Goal: Task Accomplishment & Management: Manage account settings

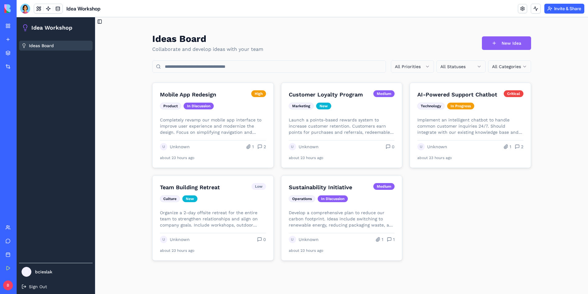
click at [26, 93] on link "CRM Pipeline" at bounding box center [14, 96] width 25 height 12
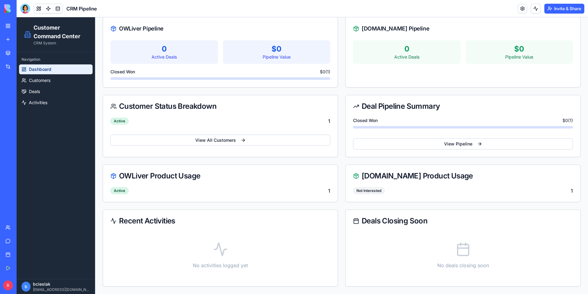
scroll to position [49, 0]
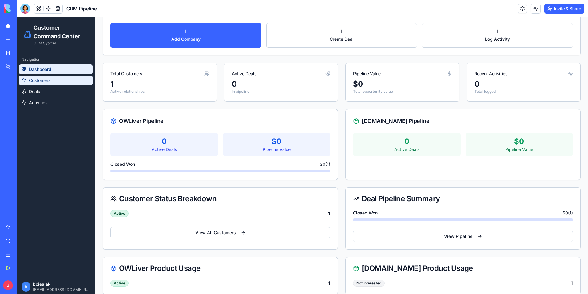
click at [43, 82] on span "Customers" at bounding box center [40, 80] width 22 height 6
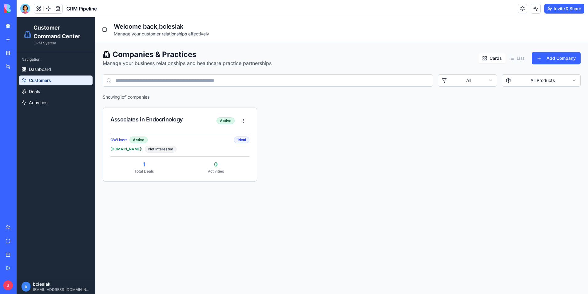
click at [519, 59] on button "List" at bounding box center [517, 58] width 22 height 10
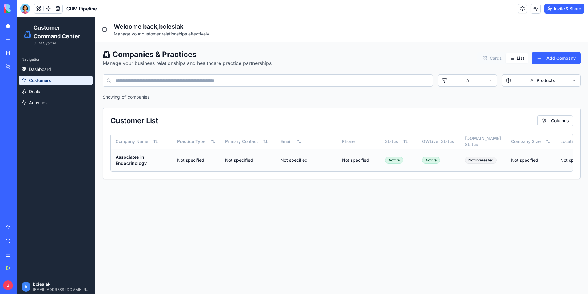
click at [200, 160] on span "Not specified" at bounding box center [190, 159] width 27 height 5
click at [108, 31] on button "Toggle Sidebar" at bounding box center [104, 29] width 9 height 9
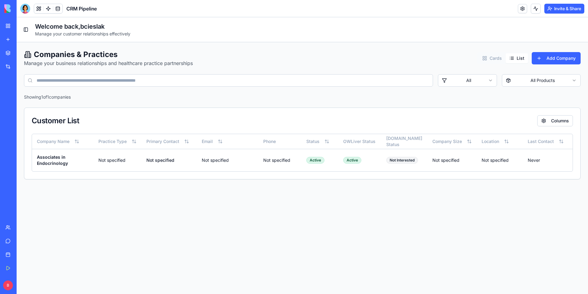
click at [226, 207] on main "Toggle Sidebar Welcome back, bcieslak Manage your customer relationships effect…" at bounding box center [303, 155] width 572 height 276
click at [23, 30] on button "Toggle Sidebar" at bounding box center [26, 29] width 9 height 9
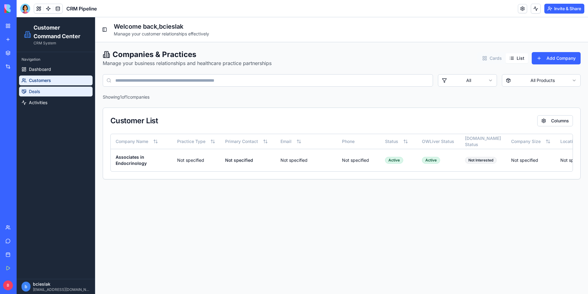
click at [59, 92] on link "Deals" at bounding box center [56, 91] width 74 height 10
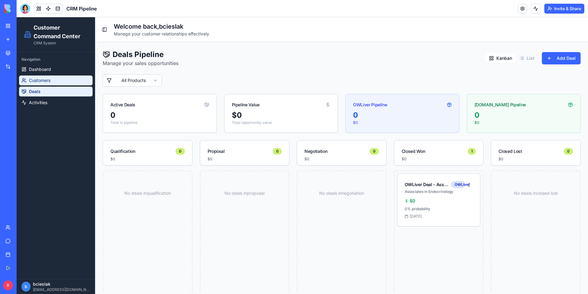
click at [64, 78] on link "Customers" at bounding box center [56, 80] width 74 height 10
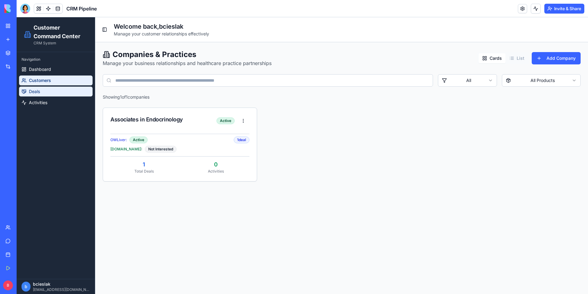
click at [57, 91] on link "Deals" at bounding box center [56, 91] width 74 height 10
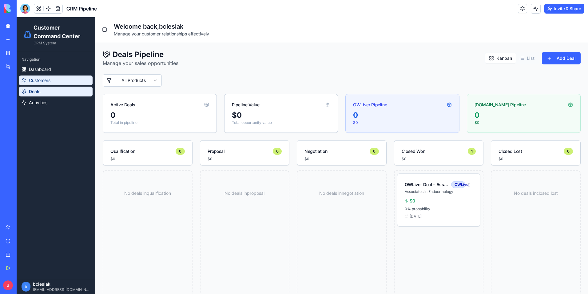
click at [58, 80] on link "Customers" at bounding box center [56, 80] width 74 height 10
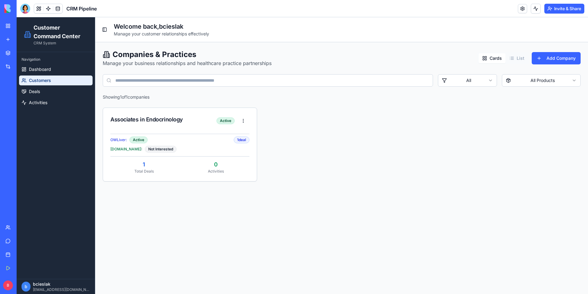
click at [517, 83] on html "Customer Command Center CRM System Navigation Dashboard Customers Deals Activit…" at bounding box center [303, 155] width 572 height 276
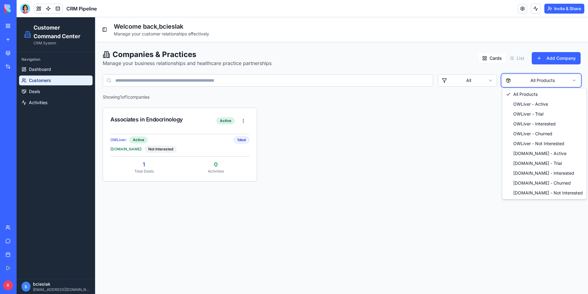
click at [447, 40] on html "Customer Command Center CRM System Navigation Dashboard Customers Deals Activit…" at bounding box center [303, 155] width 572 height 276
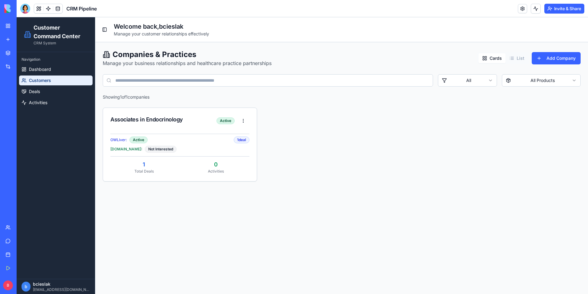
click at [478, 75] on html "Customer Command Center CRM System Navigation Dashboard Customers Deals Activit…" at bounding box center [303, 155] width 572 height 276
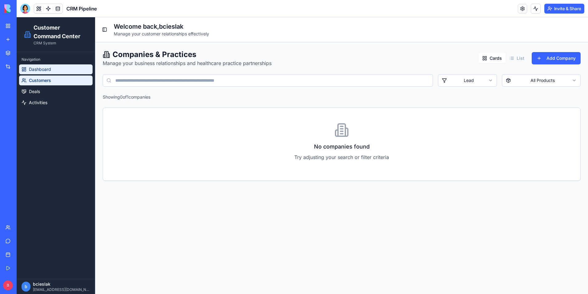
click at [35, 68] on span "Dashboard" at bounding box center [40, 69] width 22 height 6
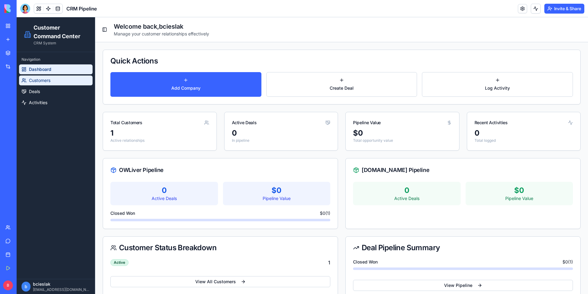
click at [64, 84] on link "Customers" at bounding box center [56, 80] width 74 height 10
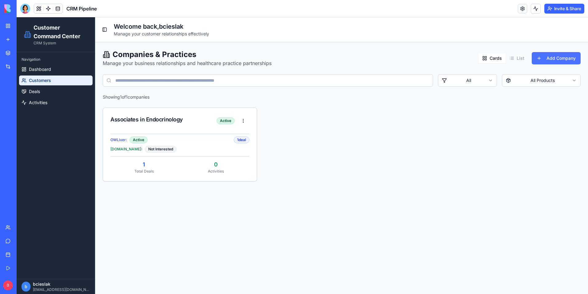
click at [550, 52] on button "Add Company" at bounding box center [556, 58] width 49 height 12
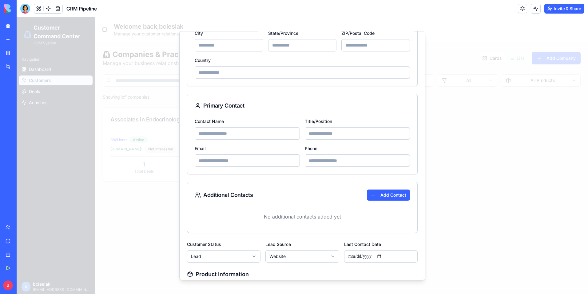
scroll to position [246, 0]
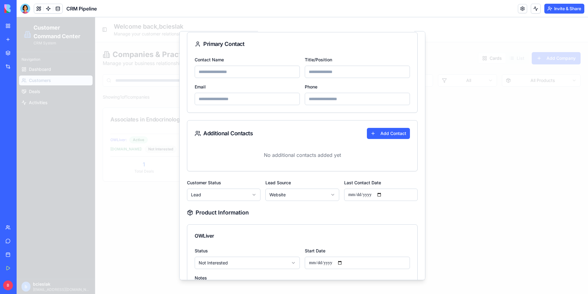
drag, startPoint x: 479, startPoint y: 189, endPoint x: 314, endPoint y: 172, distance: 166.7
click at [479, 189] on div at bounding box center [303, 155] width 572 height 276
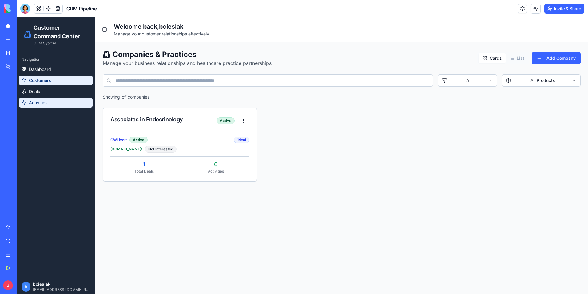
click at [48, 101] on link "Activities" at bounding box center [56, 103] width 74 height 10
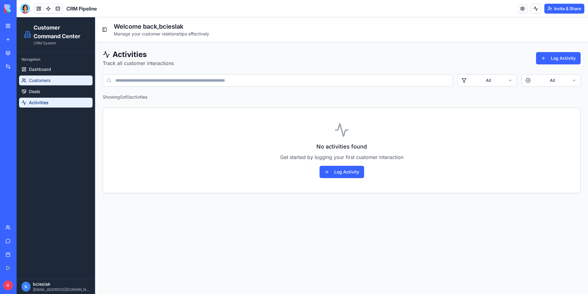
click at [33, 80] on span "Customers" at bounding box center [40, 80] width 22 height 6
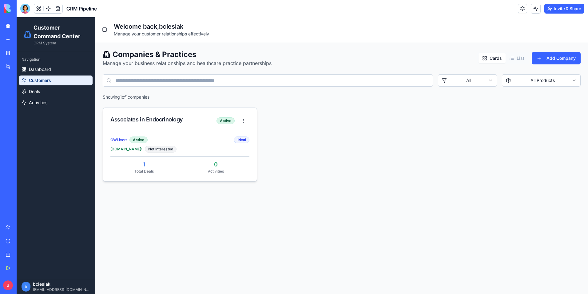
click at [133, 118] on div "Associates in Endocrinology" at bounding box center [163, 119] width 106 height 9
click at [179, 122] on div "Associates in Endocrinology" at bounding box center [163, 119] width 106 height 9
click at [246, 121] on html "Customer Command Center CRM System Navigation Dashboard Customers Deals Activit…" at bounding box center [303, 155] width 572 height 276
click at [217, 141] on div "Edit" at bounding box center [221, 144] width 76 height 10
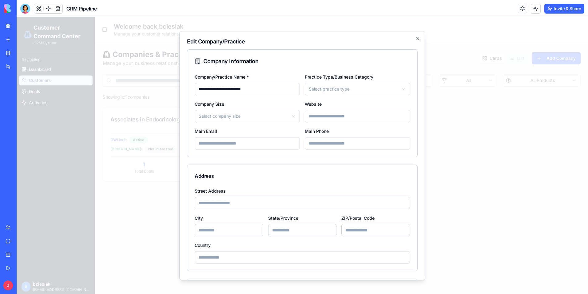
click at [284, 128] on div "Main Email" at bounding box center [247, 138] width 105 height 22
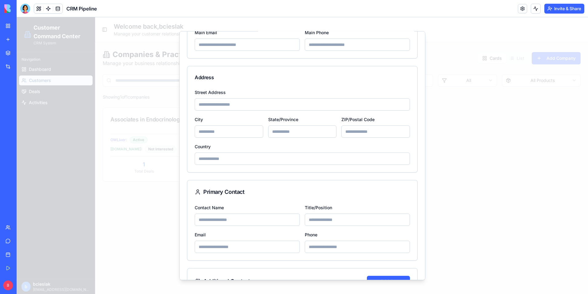
scroll to position [30, 0]
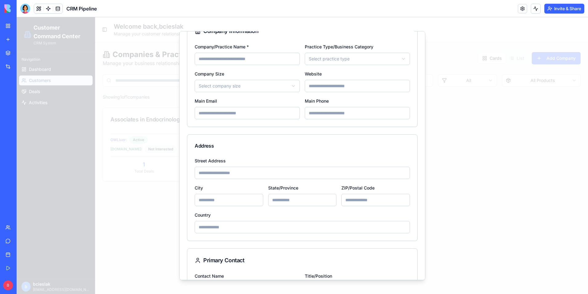
click at [463, 206] on div at bounding box center [303, 155] width 572 height 276
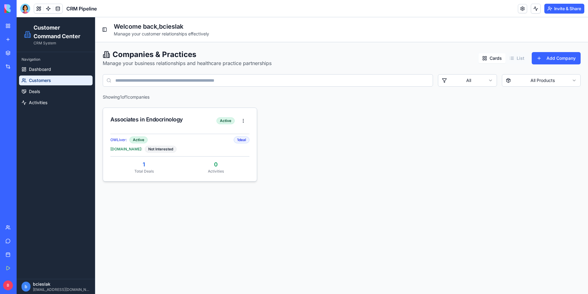
click at [212, 172] on div "Activities" at bounding box center [215, 171] width 67 height 5
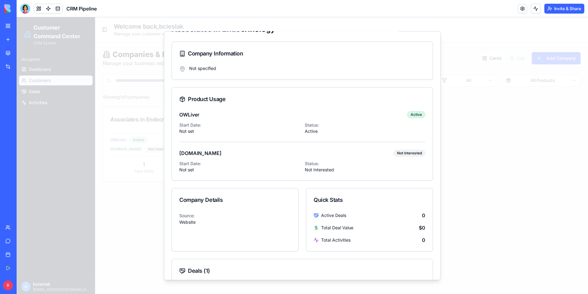
scroll to position [0, 0]
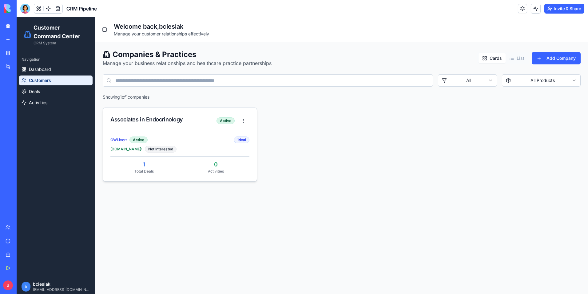
click at [171, 122] on div "Associates in Endocrinology" at bounding box center [163, 119] width 106 height 9
click at [140, 166] on div "1" at bounding box center [143, 164] width 67 height 9
click at [61, 104] on link "Activities" at bounding box center [56, 103] width 74 height 10
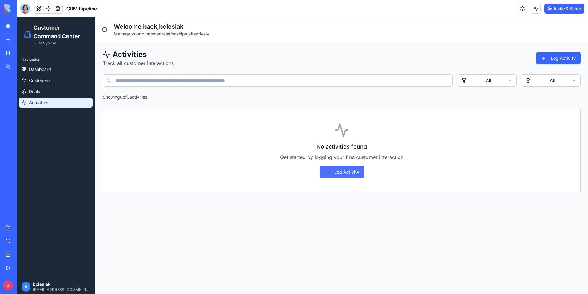
click at [349, 174] on button "Log Activity" at bounding box center [342, 172] width 45 height 12
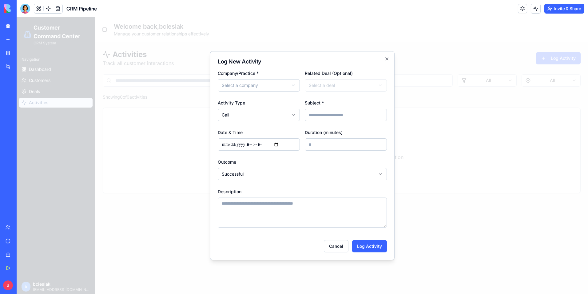
click at [293, 86] on body "**********" at bounding box center [303, 155] width 572 height 276
click at [314, 85] on body "**********" at bounding box center [303, 155] width 572 height 276
click at [296, 115] on body "**********" at bounding box center [303, 155] width 572 height 276
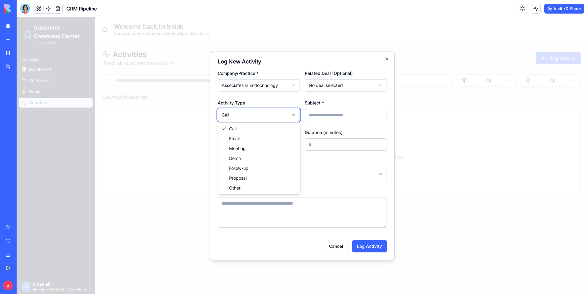
click at [298, 59] on body "**********" at bounding box center [303, 155] width 572 height 276
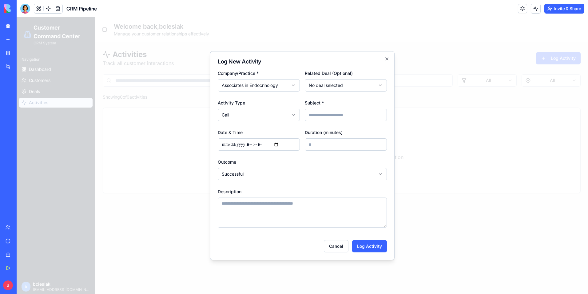
click at [334, 117] on input "Subject *" at bounding box center [346, 115] width 82 height 12
click at [312, 57] on div "**********" at bounding box center [302, 155] width 185 height 209
click at [267, 173] on body "**********" at bounding box center [303, 155] width 572 height 276
click at [272, 162] on body "**********" at bounding box center [303, 155] width 572 height 276
click at [338, 249] on button "Cancel" at bounding box center [336, 246] width 25 height 12
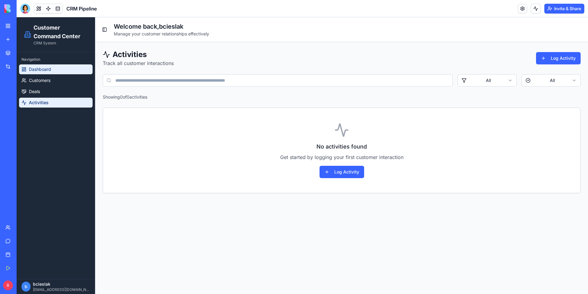
click at [53, 70] on link "Dashboard" at bounding box center [56, 69] width 74 height 10
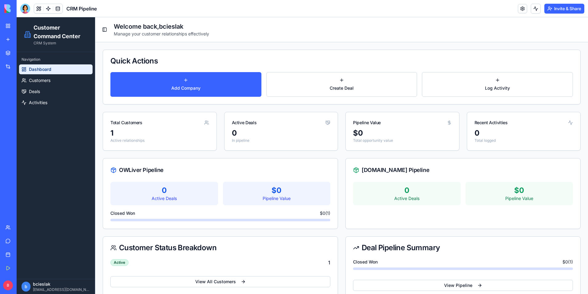
click at [6, 40] on link "New app" at bounding box center [14, 39] width 25 height 12
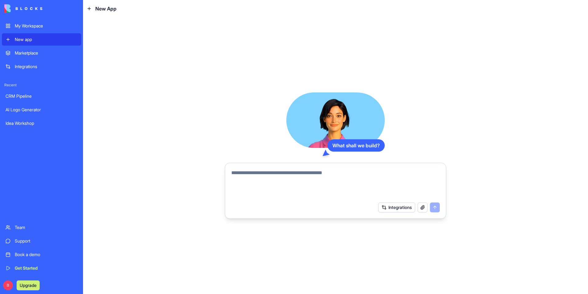
click at [37, 54] on div "Marketplace" at bounding box center [46, 53] width 63 height 6
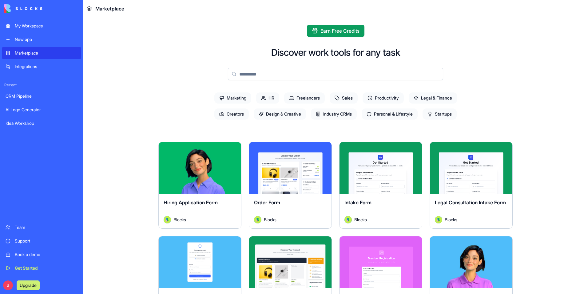
click at [258, 77] on input at bounding box center [335, 74] width 215 height 12
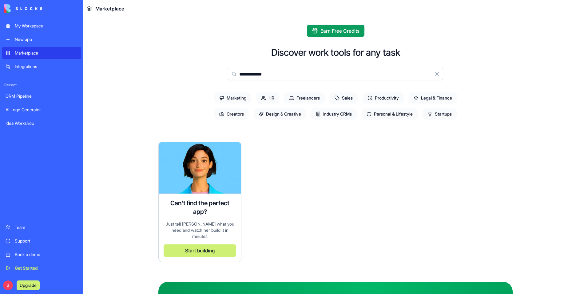
type input "**********"
click at [293, 151] on div "Can't find the perfect app? Just tell [PERSON_NAME] what you need and watch her…" at bounding box center [335, 202] width 354 height 120
click at [451, 117] on span "Startups" at bounding box center [440, 113] width 34 height 11
click at [435, 72] on button "Clear" at bounding box center [437, 74] width 12 height 12
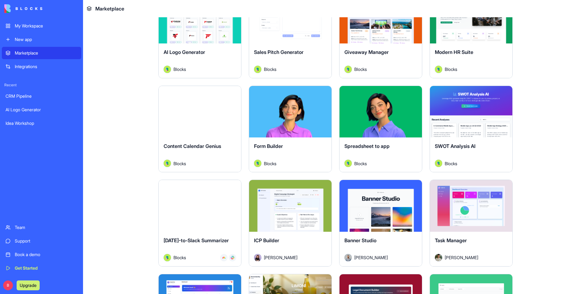
scroll to position [154, 0]
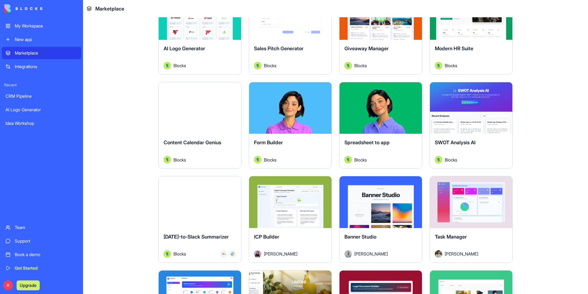
click at [42, 94] on div "CRM Pipeline" at bounding box center [42, 96] width 72 height 6
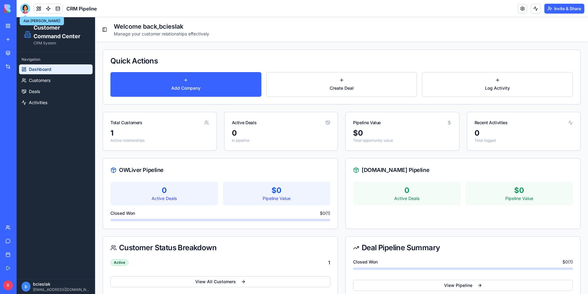
click at [25, 8] on div at bounding box center [25, 9] width 10 height 10
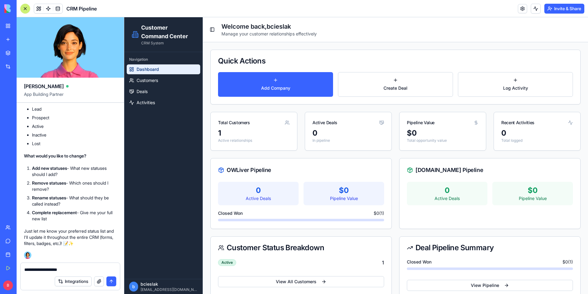
type textarea "**********"
drag, startPoint x: -74, startPoint y: 260, endPoint x: -78, endPoint y: 259, distance: 4.0
click at [0, 259] on html "My Workspace New app Marketplace Integrations Recent CRM Pipeline AI Logo Gener…" at bounding box center [294, 147] width 588 height 294
click at [8, 28] on link "My Workspace" at bounding box center [14, 26] width 25 height 12
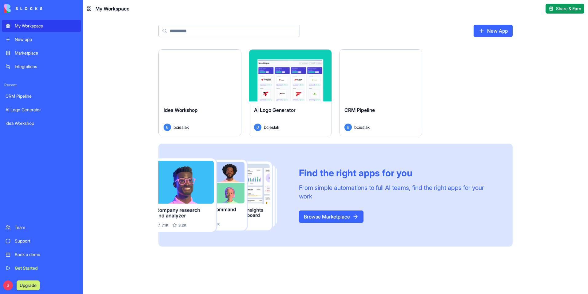
click at [26, 54] on div "Marketplace" at bounding box center [46, 53] width 63 height 6
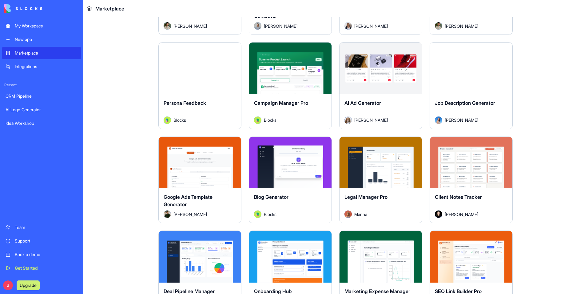
scroll to position [1446, 0]
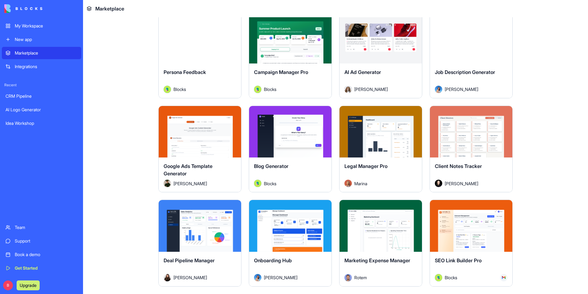
click at [447, 163] on span "Client Notes Tracker" at bounding box center [458, 166] width 47 height 6
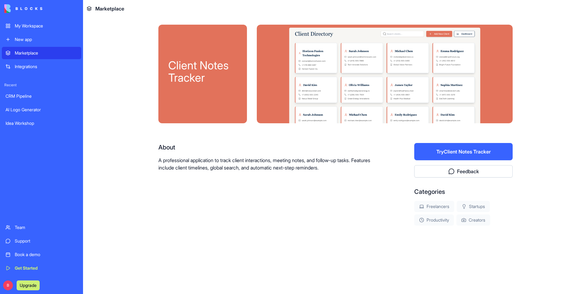
click at [377, 90] on div at bounding box center [385, 74] width 256 height 98
click at [482, 154] on button "Try Client Notes Tracker" at bounding box center [463, 151] width 98 height 17
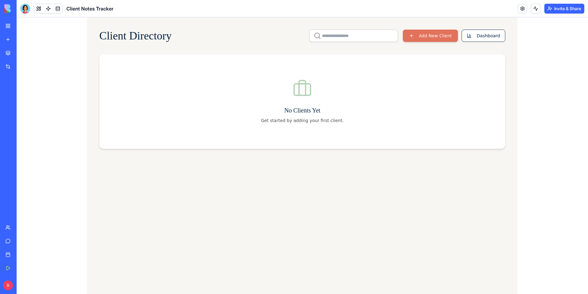
click at [433, 39] on button "Add New Client" at bounding box center [430, 36] width 55 height 12
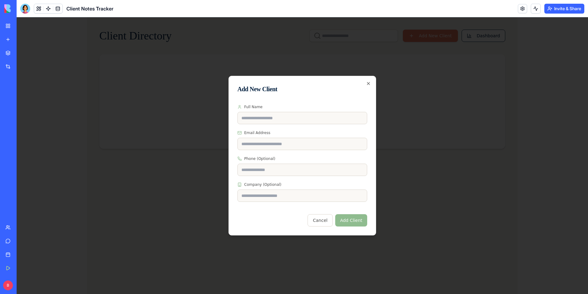
click at [317, 220] on button "Cancel" at bounding box center [320, 220] width 25 height 12
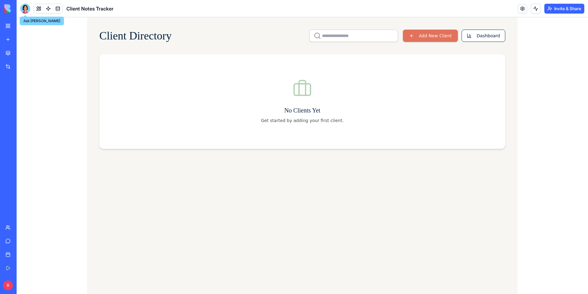
click at [26, 9] on div at bounding box center [25, 9] width 10 height 10
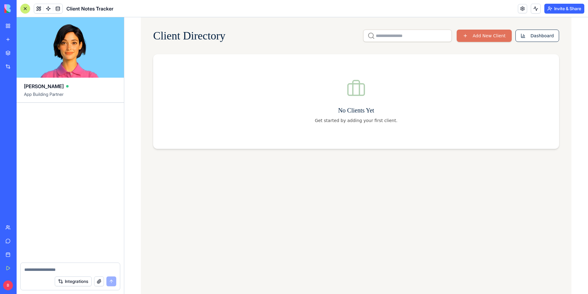
click at [201, 176] on div "Client Directory Add New Client Dashboard No Clients Yet Get started by adding …" at bounding box center [356, 155] width 431 height 276
click at [526, 34] on button "Dashboard" at bounding box center [538, 36] width 44 height 12
click at [499, 38] on button "Add New Client" at bounding box center [484, 36] width 55 height 12
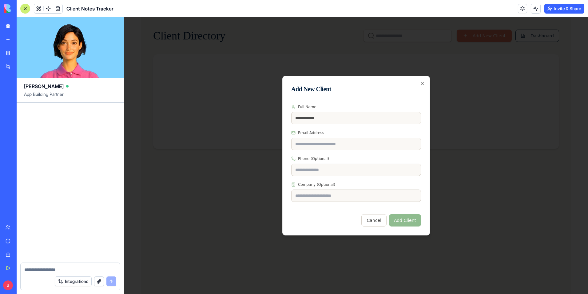
type input "**********"
click at [330, 210] on div "Cancel Add Client" at bounding box center [356, 217] width 130 height 18
click at [406, 220] on button "Add Client" at bounding box center [405, 220] width 32 height 12
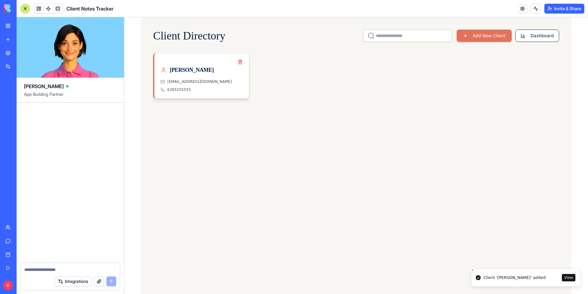
click at [197, 68] on div "[PERSON_NAME]" at bounding box center [202, 70] width 82 height 9
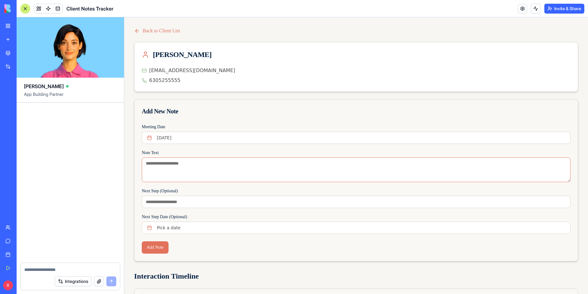
click at [190, 167] on textarea "Note Text" at bounding box center [356, 169] width 429 height 25
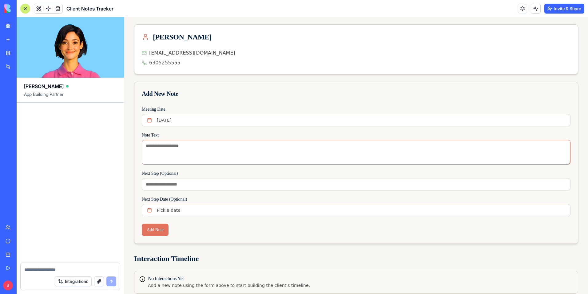
scroll to position [27, 0]
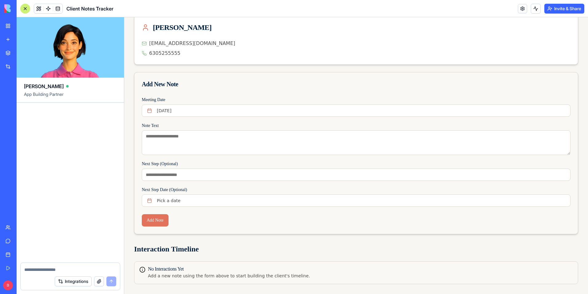
click at [194, 227] on div "Add Note" at bounding box center [356, 224] width 444 height 20
click at [161, 223] on button "Add Note" at bounding box center [155, 220] width 27 height 12
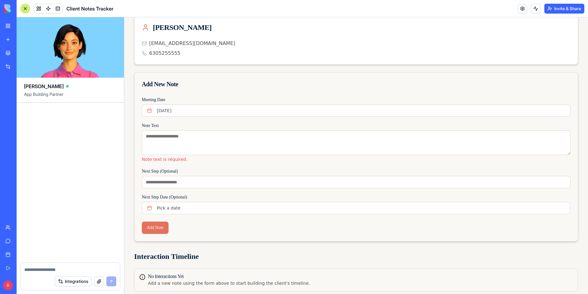
click at [233, 224] on div "Add Note" at bounding box center [356, 231] width 444 height 20
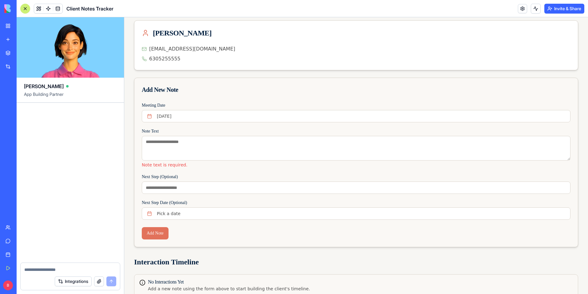
scroll to position [31, 0]
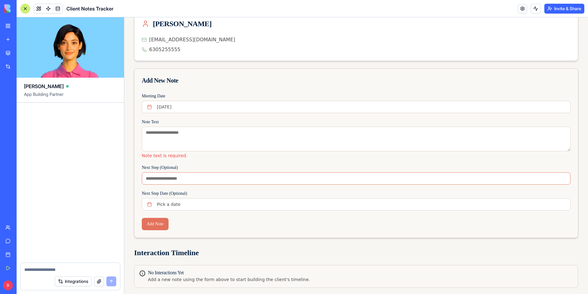
click at [250, 179] on input "Next Step (Optional)" at bounding box center [356, 178] width 429 height 12
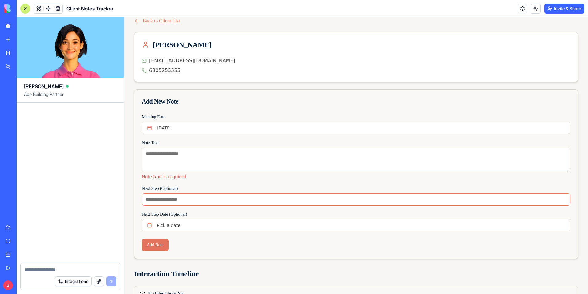
scroll to position [0, 0]
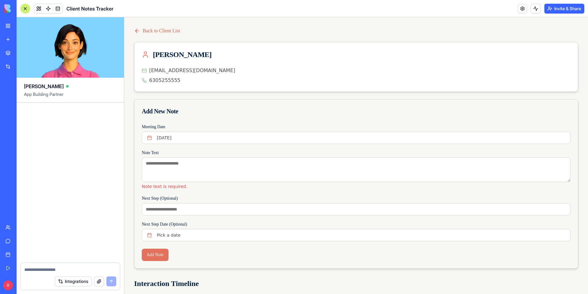
click at [138, 31] on icon at bounding box center [137, 31] width 6 height 6
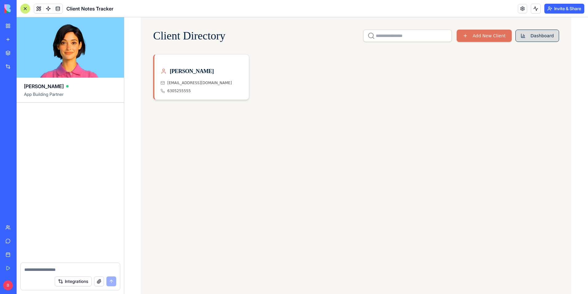
click at [542, 38] on button "Dashboard" at bounding box center [538, 36] width 44 height 12
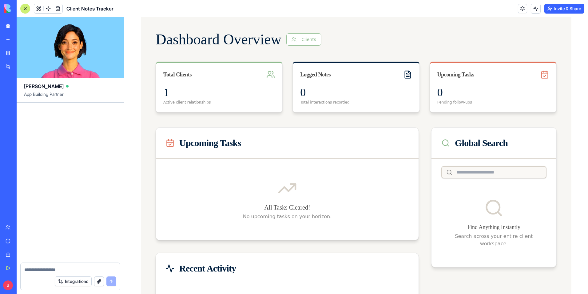
click at [27, 9] on div at bounding box center [25, 8] width 5 height 5
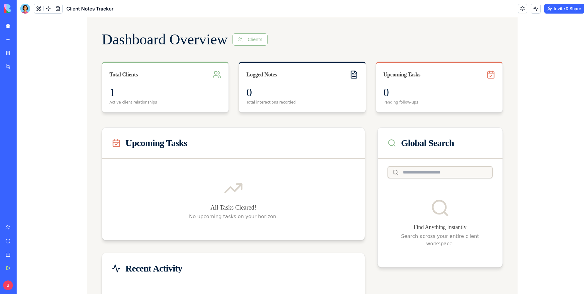
drag, startPoint x: 46, startPoint y: 125, endPoint x: 37, endPoint y: 130, distance: 10.5
click at [15, 132] on div "Marketplace Integrations Recent AI Logo Generator Idea Workshop Client Notes Tr…" at bounding box center [8, 133] width 13 height 173
click at [93, 10] on span "Client Notes Tracker" at bounding box center [89, 8] width 47 height 7
click at [120, 11] on header "Client Notes Tracker Invite & Share" at bounding box center [303, 8] width 572 height 17
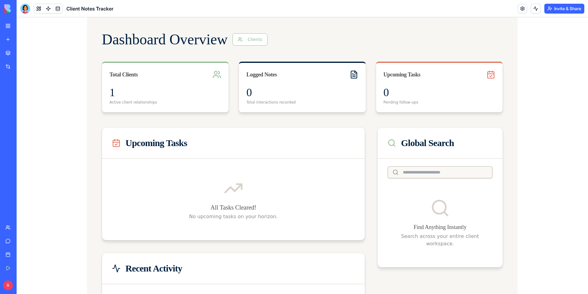
drag, startPoint x: 120, startPoint y: 11, endPoint x: 97, endPoint y: 10, distance: 23.1
click at [97, 10] on span "Client Notes Tracker" at bounding box center [89, 8] width 47 height 7
click at [520, 6] on link at bounding box center [522, 8] width 9 height 9
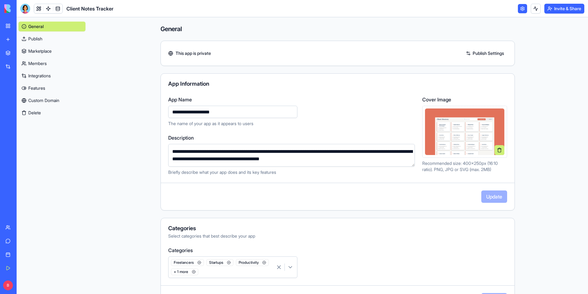
drag, startPoint x: 228, startPoint y: 113, endPoint x: 160, endPoint y: 112, distance: 68.0
click at [161, 112] on div "**********" at bounding box center [338, 135] width 354 height 79
click at [370, 102] on label "App Name" at bounding box center [291, 99] width 247 height 7
click at [298, 106] on input "**********" at bounding box center [232, 112] width 129 height 12
click at [68, 40] on link "Publish" at bounding box center [51, 39] width 67 height 10
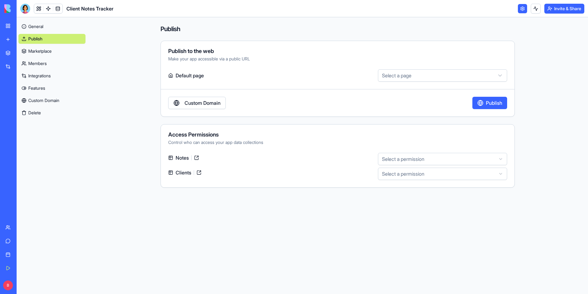
click at [426, 159] on html "**********" at bounding box center [294, 147] width 588 height 294
click at [354, 145] on html "**********" at bounding box center [294, 147] width 588 height 294
click at [46, 22] on link "General" at bounding box center [51, 27] width 67 height 10
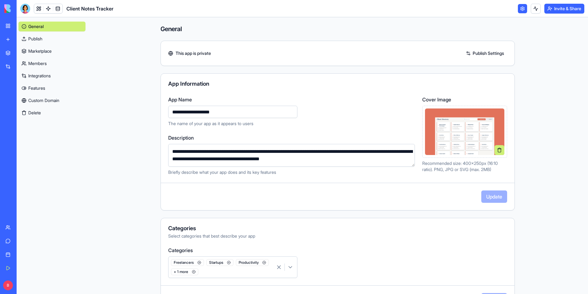
click at [17, 6] on header "Client Notes Tracker Invite & Share" at bounding box center [303, 8] width 572 height 17
click at [25, 8] on div at bounding box center [25, 9] width 10 height 10
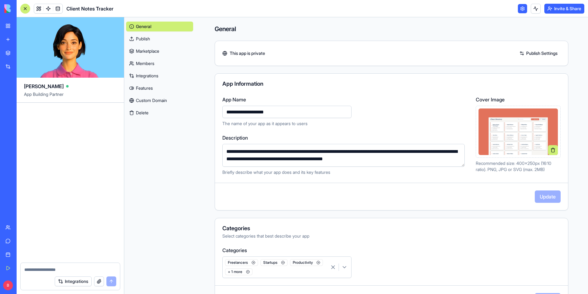
click at [158, 138] on div "General Publish Marketplace Members Integrations Features Custom Domain Delete" at bounding box center [159, 155] width 71 height 276
drag, startPoint x: 69, startPoint y: 132, endPoint x: 63, endPoint y: 105, distance: 28.1
click at [69, 131] on div at bounding box center [70, 182] width 107 height 160
click at [61, 100] on span "App Building Partner" at bounding box center [70, 96] width 93 height 11
click at [60, 96] on span "App Building Partner" at bounding box center [70, 96] width 93 height 11
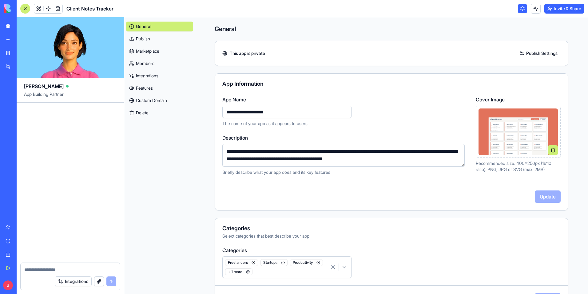
click at [21, 8] on button at bounding box center [25, 9] width 10 height 10
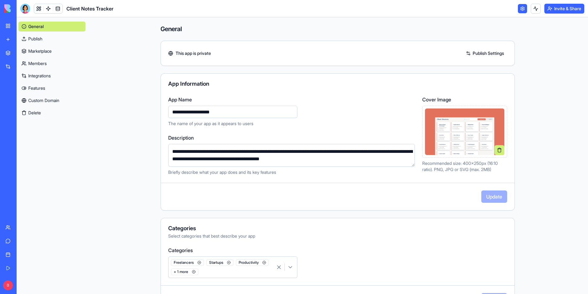
click at [523, 10] on link at bounding box center [522, 8] width 9 height 9
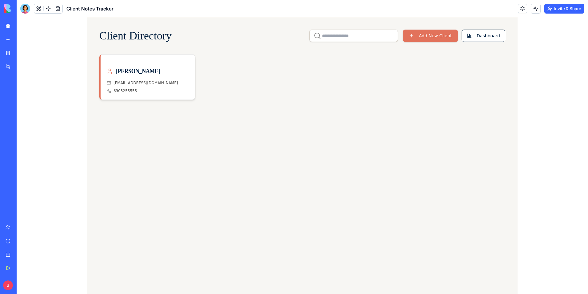
click at [23, 54] on div "Marketplace" at bounding box center [19, 53] width 8 height 6
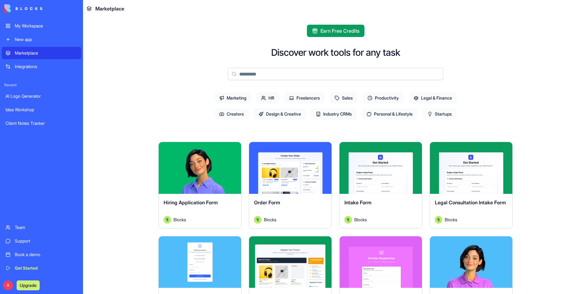
click at [343, 74] on input at bounding box center [335, 74] width 215 height 12
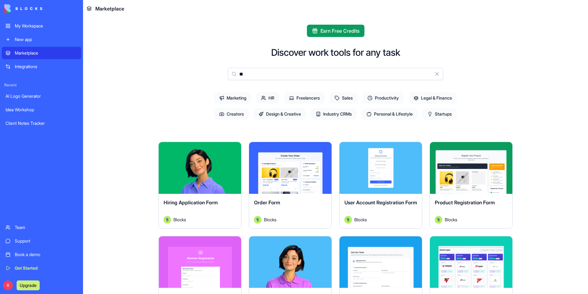
type input "***"
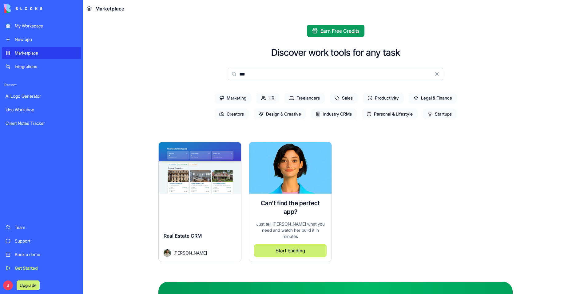
drag, startPoint x: 253, startPoint y: 74, endPoint x: 212, endPoint y: 74, distance: 41.2
click at [212, 74] on div "Discover work tools for any task *** Clear Marketing HR Freelancers Sales Produ…" at bounding box center [335, 222] width 354 height 350
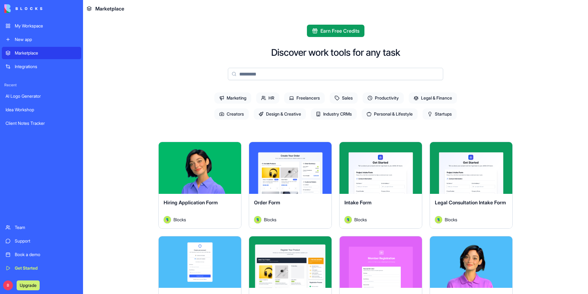
click at [331, 110] on span "Industry CRMs" at bounding box center [334, 113] width 46 height 11
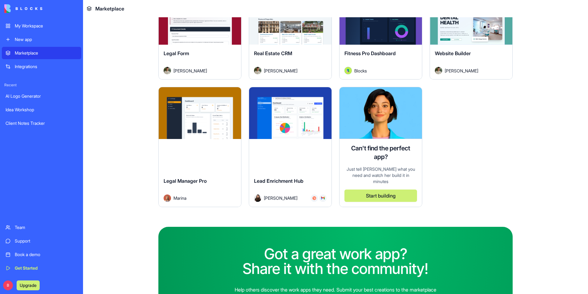
scroll to position [231, 0]
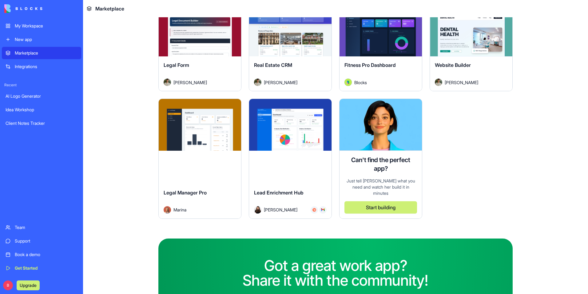
click at [282, 125] on button "Explore" at bounding box center [290, 124] width 46 height 12
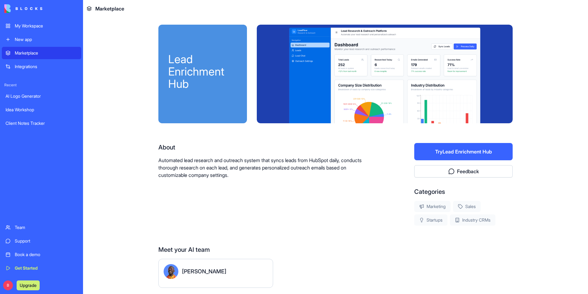
click at [419, 103] on div at bounding box center [385, 74] width 256 height 98
click at [432, 147] on button "Try Lead Enrichment Hub" at bounding box center [463, 151] width 98 height 17
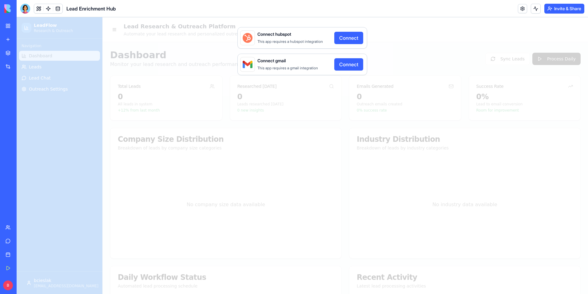
click at [418, 44] on div "Connect hubspot This app requires a hubspot integration Connect Connect gmail T…" at bounding box center [303, 155] width 572 height 276
click at [280, 186] on div "Connect hubspot This app requires a hubspot integration Connect Connect gmail T…" at bounding box center [303, 155] width 572 height 276
click at [10, 28] on link "My Workspace" at bounding box center [14, 26] width 25 height 12
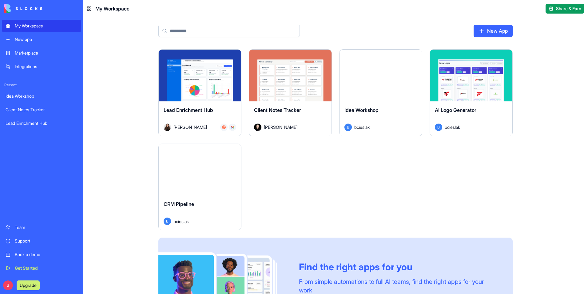
click at [21, 54] on div "Marketplace" at bounding box center [46, 53] width 63 height 6
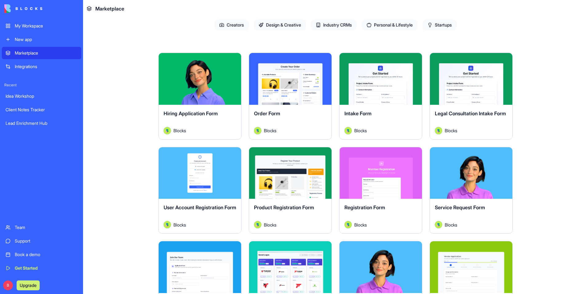
scroll to position [92, 0]
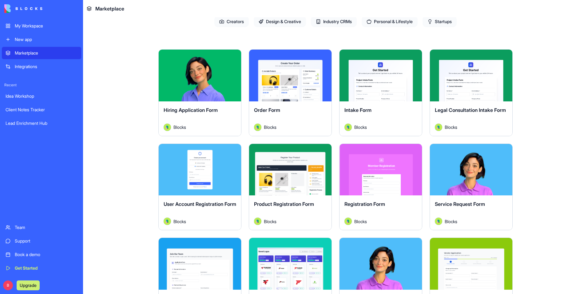
click at [41, 120] on div "Lead Enrichment Hub" at bounding box center [42, 123] width 72 height 6
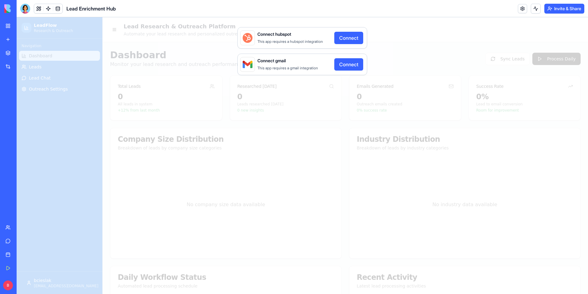
click at [9, 41] on link "New app" at bounding box center [14, 39] width 25 height 12
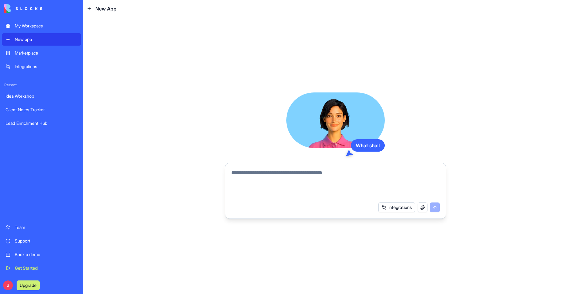
click at [10, 55] on link "Marketplace" at bounding box center [41, 53] width 79 height 12
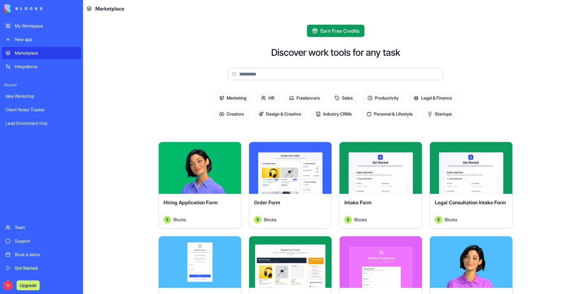
click at [26, 24] on div "My Workspace" at bounding box center [46, 26] width 63 height 6
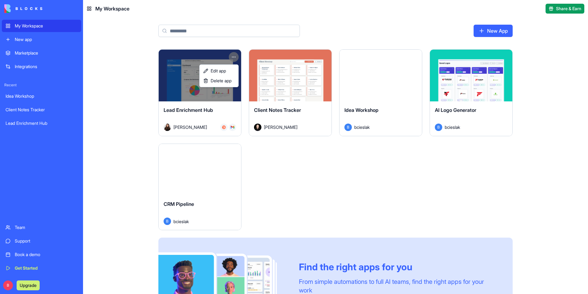
click at [232, 55] on html "My Workspace New app Marketplace Integrations Recent Idea Workshop Client Notes…" at bounding box center [294, 147] width 588 height 294
click at [229, 84] on div "Delete app" at bounding box center [219, 81] width 36 height 10
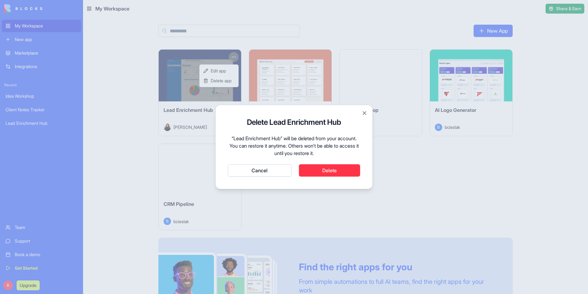
click at [320, 171] on button "Delete" at bounding box center [330, 170] width 62 height 12
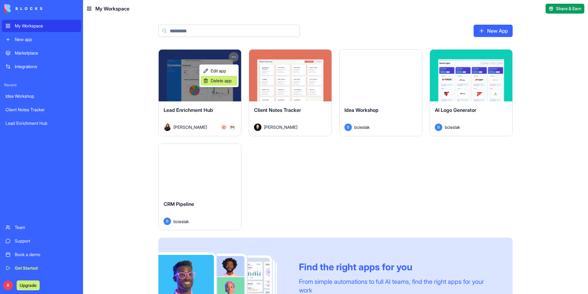
click at [220, 82] on span "Delete app" at bounding box center [221, 81] width 21 height 6
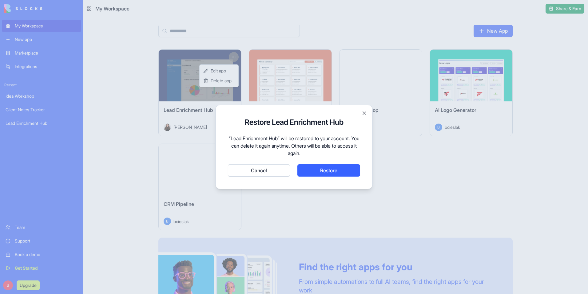
click at [261, 170] on button "Cancel" at bounding box center [259, 170] width 62 height 12
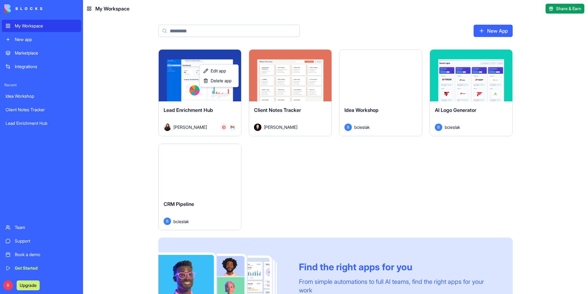
click at [273, 169] on html "My Workspace New app Marketplace Integrations Recent Idea Workshop Client Notes…" at bounding box center [294, 147] width 588 height 294
click at [280, 78] on button "Launch" at bounding box center [290, 75] width 46 height 12
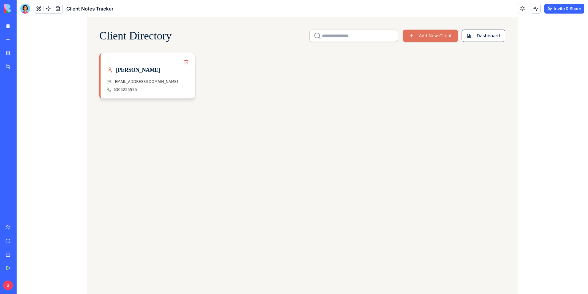
click at [155, 75] on div "[PERSON_NAME]" at bounding box center [148, 73] width 82 height 14
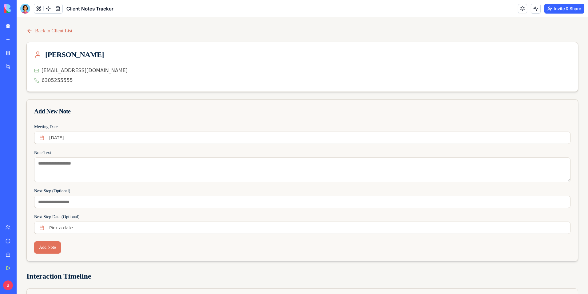
click at [41, 34] on link "Back to Client List" at bounding box center [49, 30] width 46 height 7
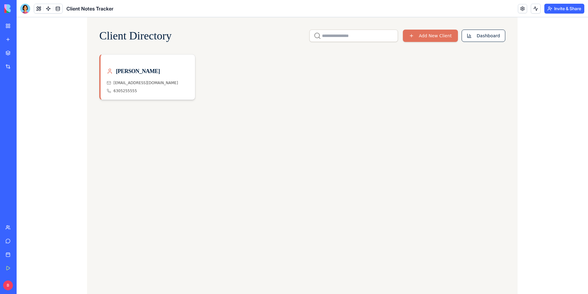
click at [90, 143] on div "Client Directory Add New Client Dashboard [PERSON_NAME] [EMAIL_ADDRESS][DOMAIN_…" at bounding box center [302, 155] width 431 height 276
click at [360, 36] on input "text" at bounding box center [354, 36] width 89 height 12
click at [356, 75] on div "[PERSON_NAME] [EMAIL_ADDRESS][DOMAIN_NAME] 6305255555" at bounding box center [302, 77] width 406 height 46
click at [185, 77] on div "[PERSON_NAME]" at bounding box center [148, 73] width 82 height 14
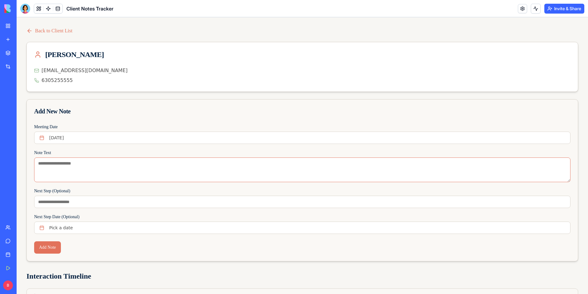
click at [118, 176] on textarea "Note Text" at bounding box center [302, 169] width 537 height 25
type textarea "**********"
type input "****"
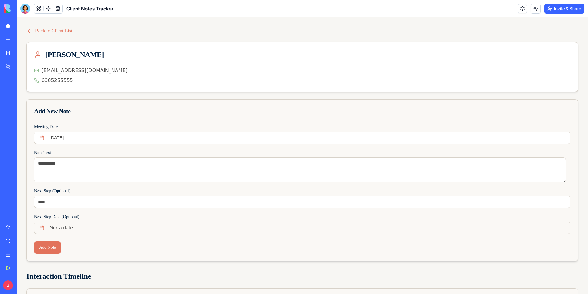
click at [88, 222] on button "Pick a date" at bounding box center [302, 227] width 537 height 12
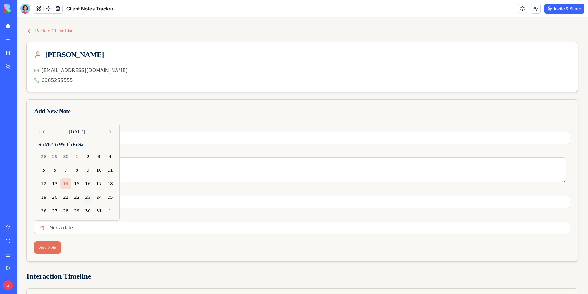
click at [86, 197] on button "23" at bounding box center [87, 196] width 11 height 11
click at [50, 248] on button "Add Note" at bounding box center [47, 247] width 27 height 12
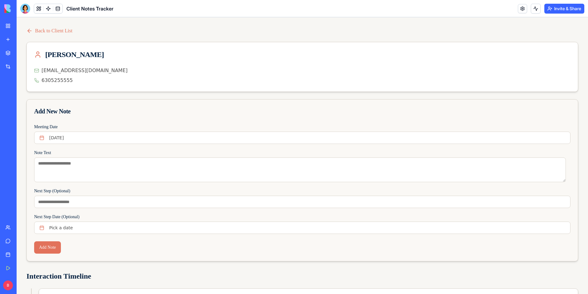
click at [23, 121] on div "Lead Enrichment Hub" at bounding box center [14, 123] width 17 height 6
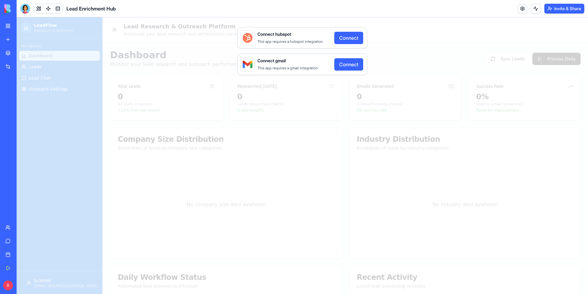
click at [519, 10] on link at bounding box center [522, 8] width 9 height 9
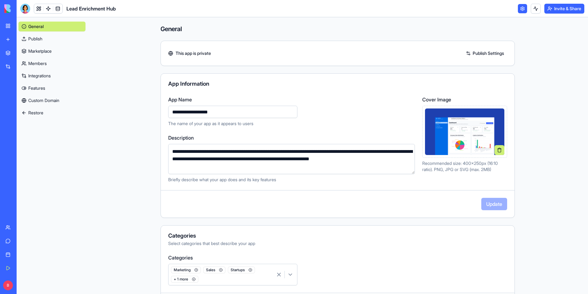
drag, startPoint x: 32, startPoint y: 82, endPoint x: 29, endPoint y: 70, distance: 12.4
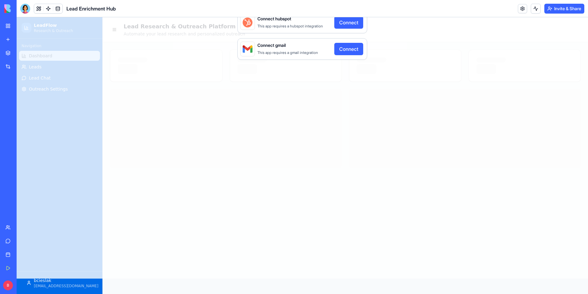
click at [9, 27] on link "My Workspace" at bounding box center [14, 26] width 25 height 12
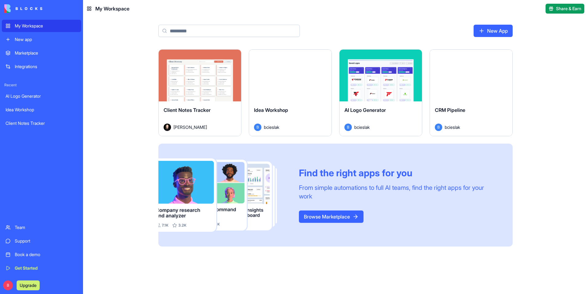
click at [28, 25] on div "My Workspace" at bounding box center [46, 26] width 63 height 6
click at [458, 100] on div "Launch" at bounding box center [471, 76] width 82 height 52
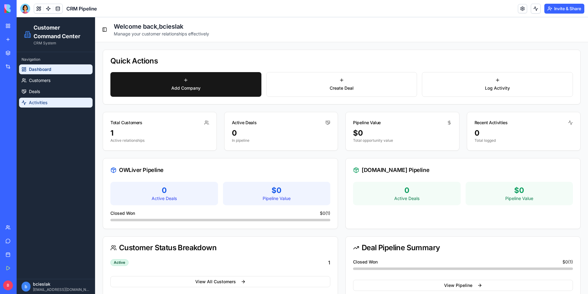
click at [64, 102] on link "Activities" at bounding box center [56, 103] width 74 height 10
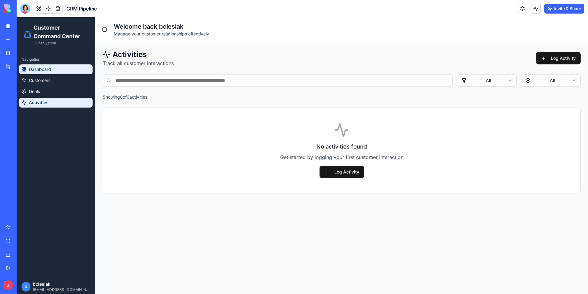
click at [45, 67] on span "Dashboard" at bounding box center [40, 69] width 22 height 6
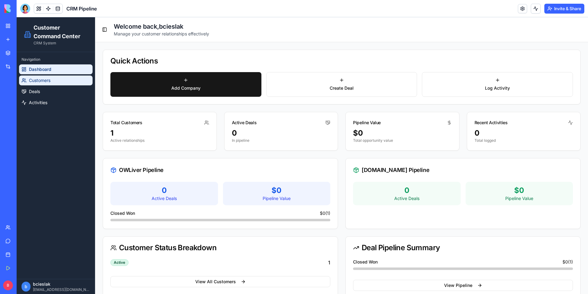
click at [66, 76] on link "Customers" at bounding box center [56, 80] width 74 height 10
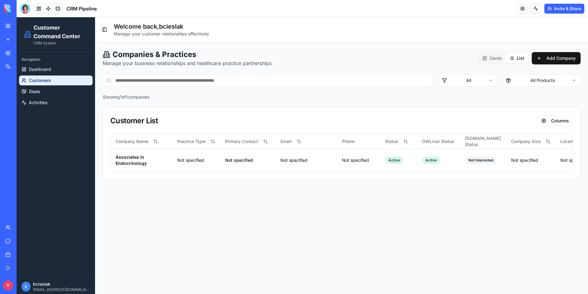
click at [513, 61] on button "List" at bounding box center [517, 58] width 22 height 10
drag, startPoint x: 14, startPoint y: 26, endPoint x: 6, endPoint y: 25, distance: 7.7
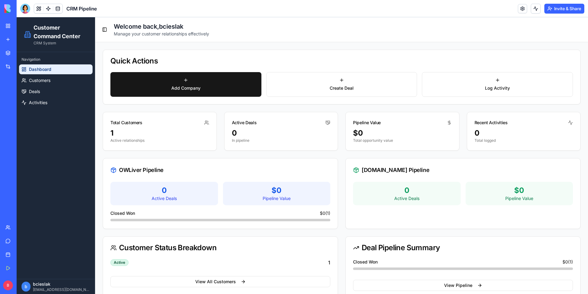
click at [23, 124] on div "Client Notes Tracker" at bounding box center [14, 123] width 17 height 6
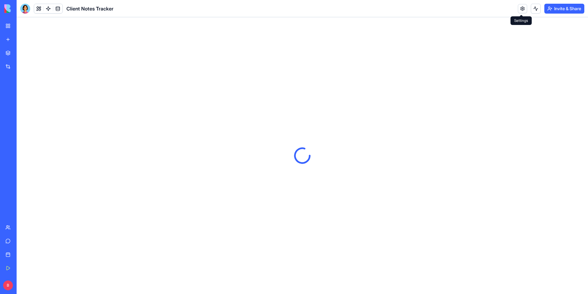
click at [519, 10] on link at bounding box center [522, 8] width 9 height 9
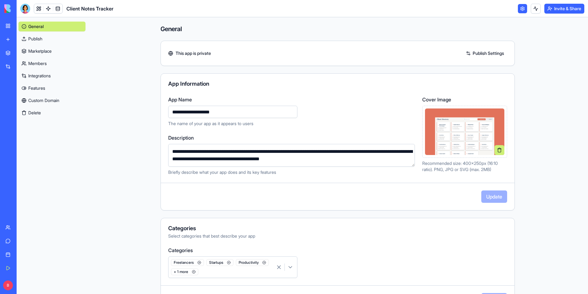
drag, startPoint x: 206, startPoint y: 111, endPoint x: 163, endPoint y: 109, distance: 43.1
click at [163, 109] on div "**********" at bounding box center [338, 135] width 354 height 79
type input "*"
type input "**********"
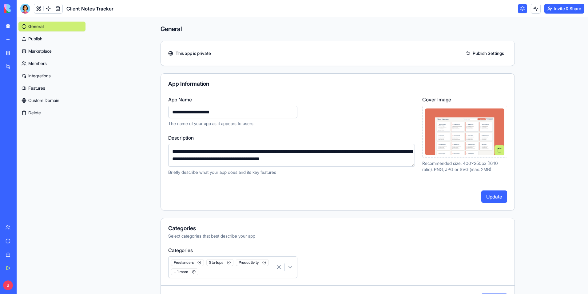
drag, startPoint x: 493, startPoint y: 197, endPoint x: 490, endPoint y: 196, distance: 3.2
click at [493, 197] on button "Update" at bounding box center [495, 196] width 26 height 12
click at [8, 28] on link "My Workspace" at bounding box center [14, 26] width 25 height 12
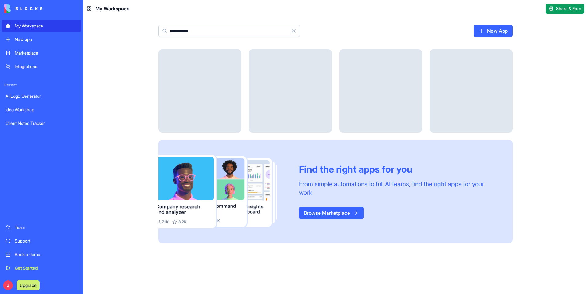
type input "**********"
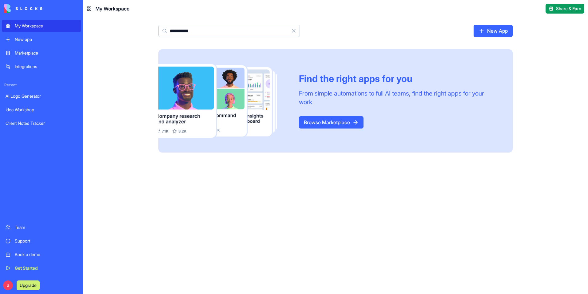
click at [329, 124] on link "Browse Marketplace" at bounding box center [331, 122] width 65 height 12
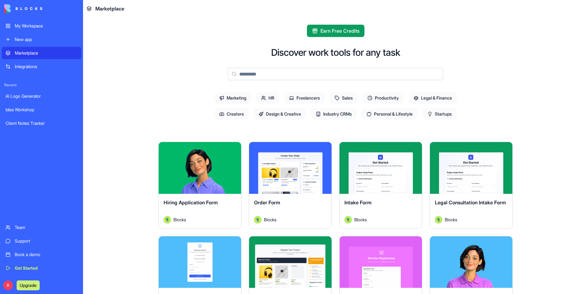
click at [248, 76] on input at bounding box center [335, 74] width 215 height 12
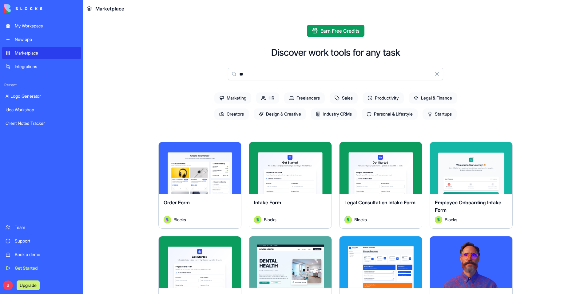
type input "*"
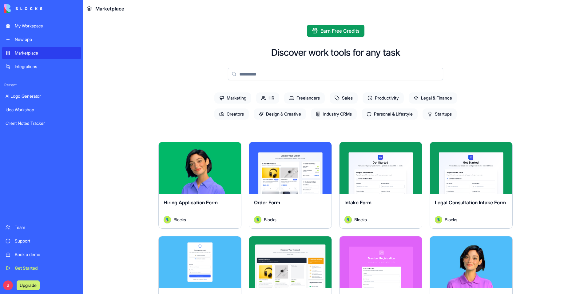
click at [236, 116] on span "Creators" at bounding box center [231, 113] width 34 height 11
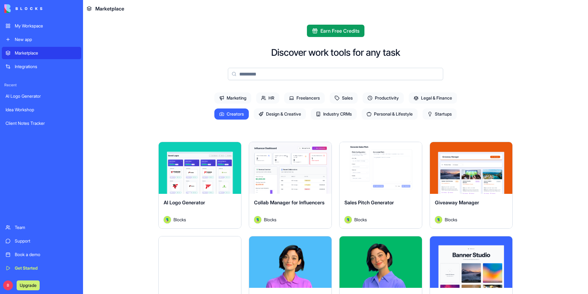
click at [278, 114] on span "Design & Creative" at bounding box center [280, 113] width 52 height 11
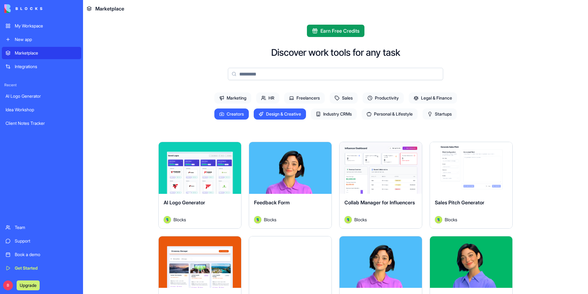
click at [221, 114] on circle at bounding box center [221, 114] width 1 height 1
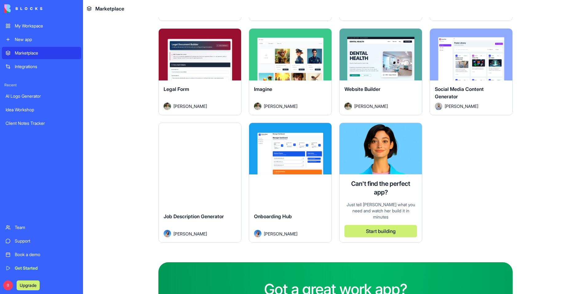
scroll to position [308, 0]
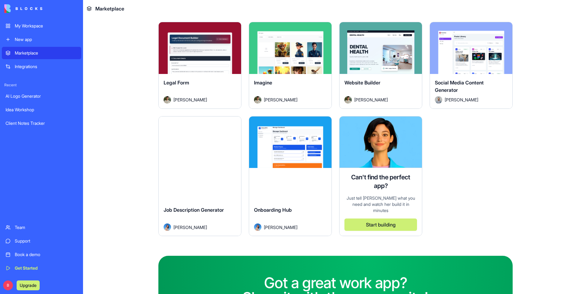
click at [372, 82] on span "Website Builder" at bounding box center [363, 82] width 36 height 6
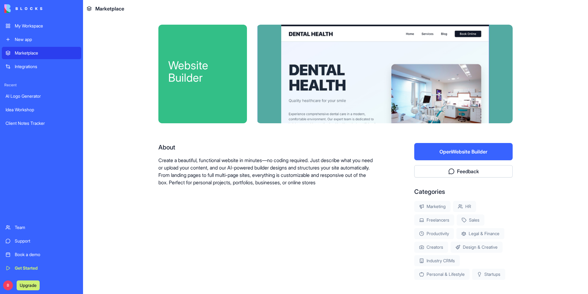
click at [27, 26] on div "My Workspace" at bounding box center [46, 26] width 63 height 6
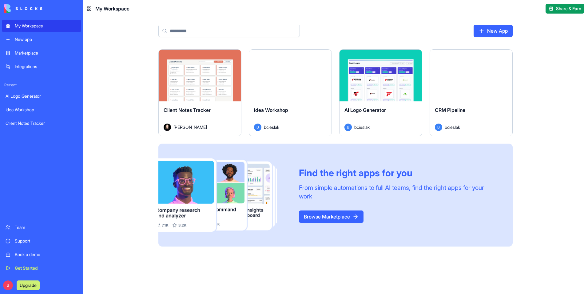
click at [50, 54] on div "Marketplace" at bounding box center [46, 53] width 63 height 6
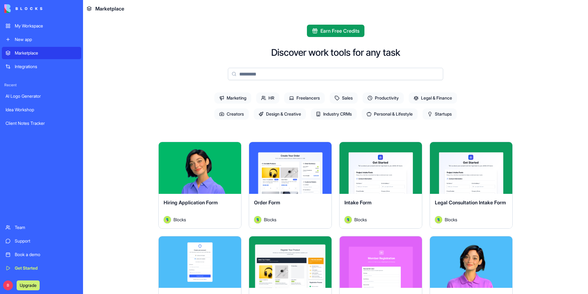
drag, startPoint x: 276, startPoint y: 75, endPoint x: 274, endPoint y: 72, distance: 3.6
click at [274, 72] on input at bounding box center [335, 74] width 215 height 12
type input "*"
